Goal: Browse casually

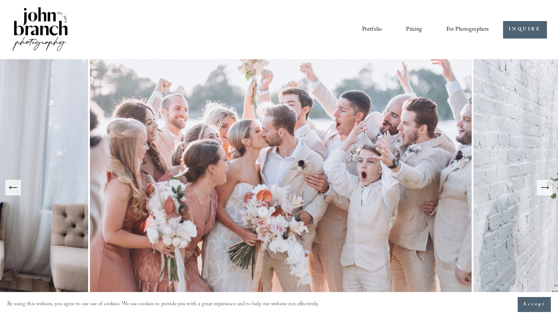
click at [375, 31] on link "Portfolio" at bounding box center [372, 30] width 20 height 12
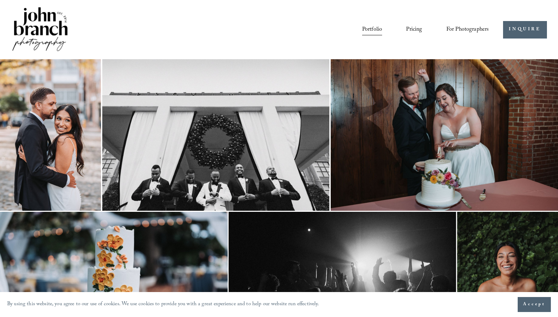
click at [0, 0] on link "Blog" at bounding box center [0, 0] width 0 height 0
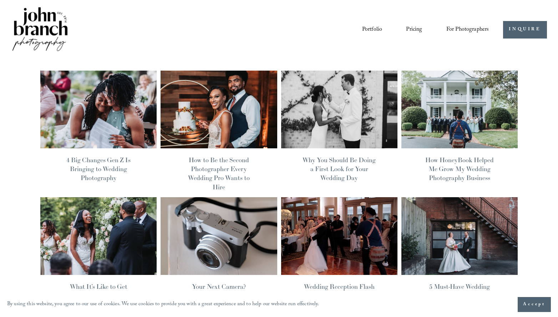
click at [368, 30] on link "Portfolio" at bounding box center [372, 30] width 20 height 12
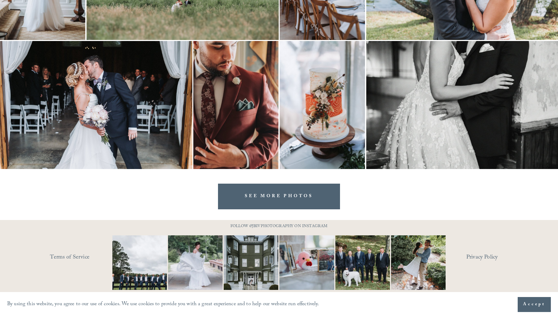
scroll to position [2155, 0]
click at [295, 200] on link "SEE MORE PHOTOS" at bounding box center [279, 196] width 122 height 25
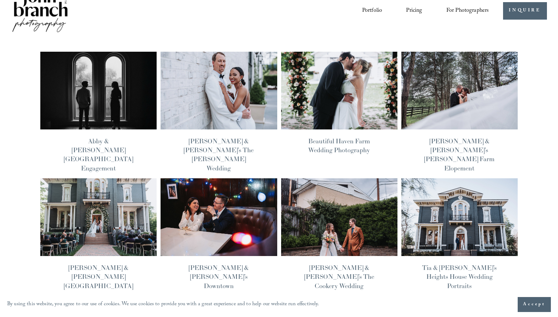
scroll to position [19, 0]
click at [120, 104] on img at bounding box center [98, 90] width 117 height 79
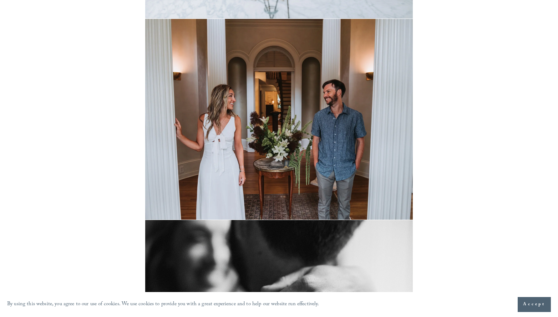
scroll to position [564, 0]
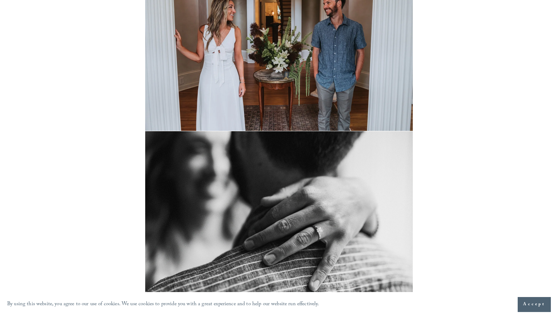
click at [208, 97] on img at bounding box center [279, 30] width 268 height 201
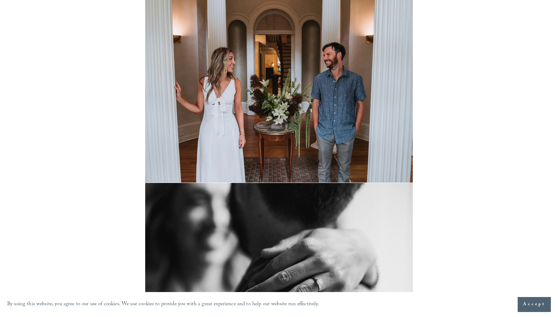
click at [251, 67] on img at bounding box center [279, 82] width 268 height 201
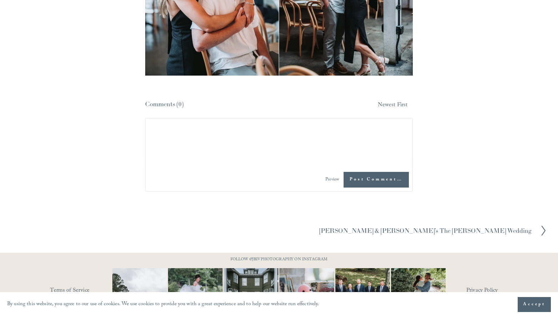
scroll to position [3830, 0]
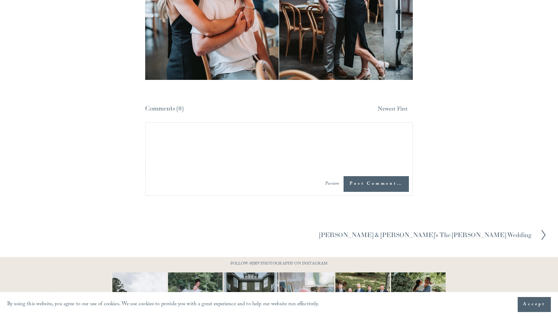
click at [535, 229] on div at bounding box center [539, 234] width 15 height 11
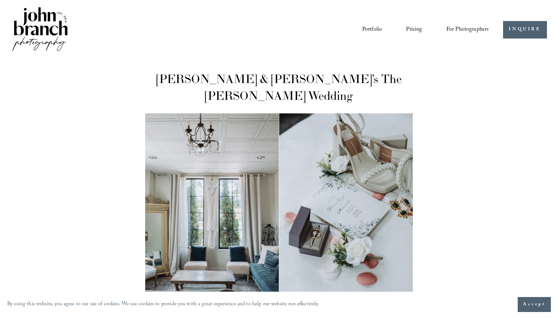
click at [27, 24] on img at bounding box center [40, 30] width 58 height 48
click at [0, 0] on link "Blog" at bounding box center [0, 0] width 0 height 0
